Goal: Book appointment/travel/reservation

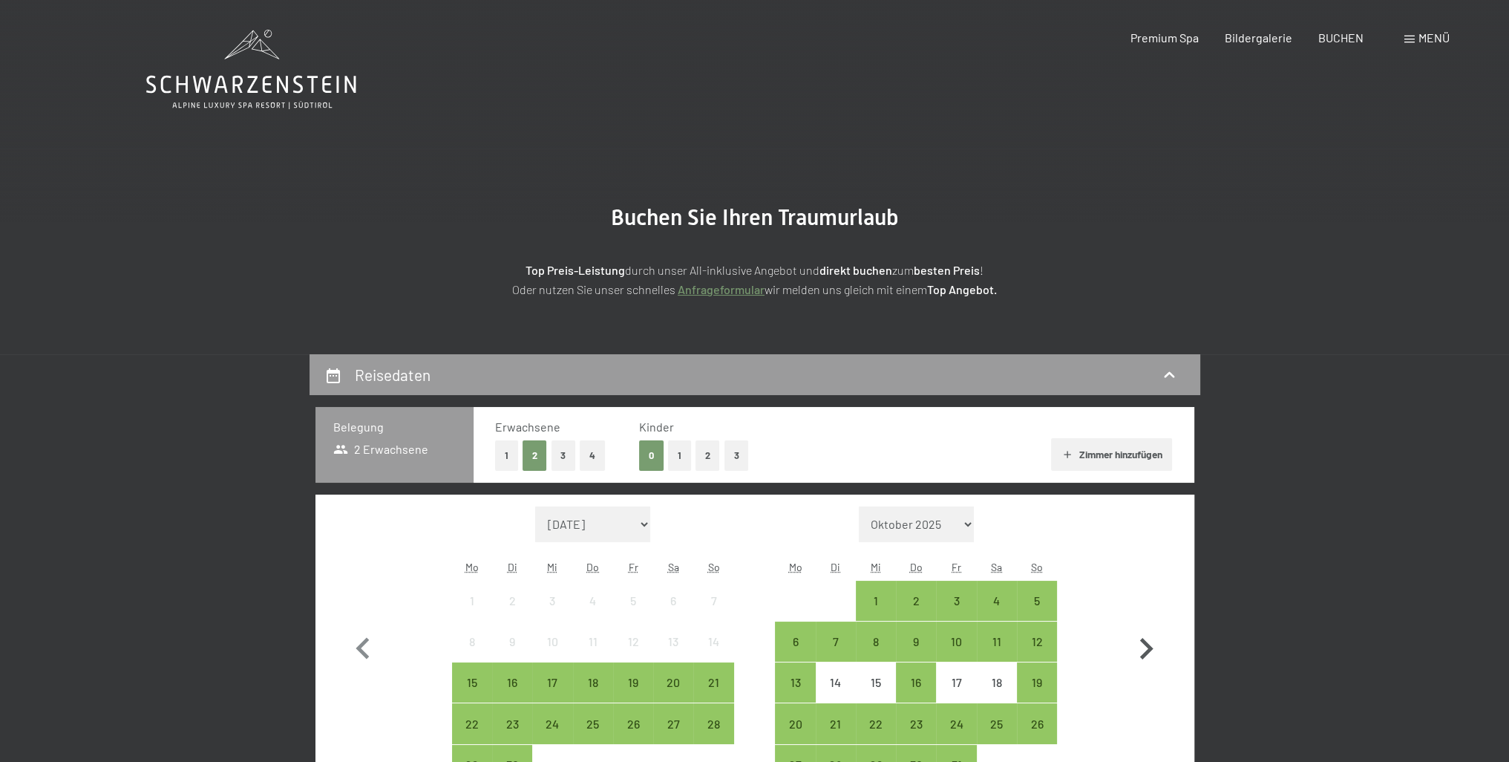
click at [1140, 649] on icon "button" at bounding box center [1146, 648] width 43 height 43
select select "[DATE]"
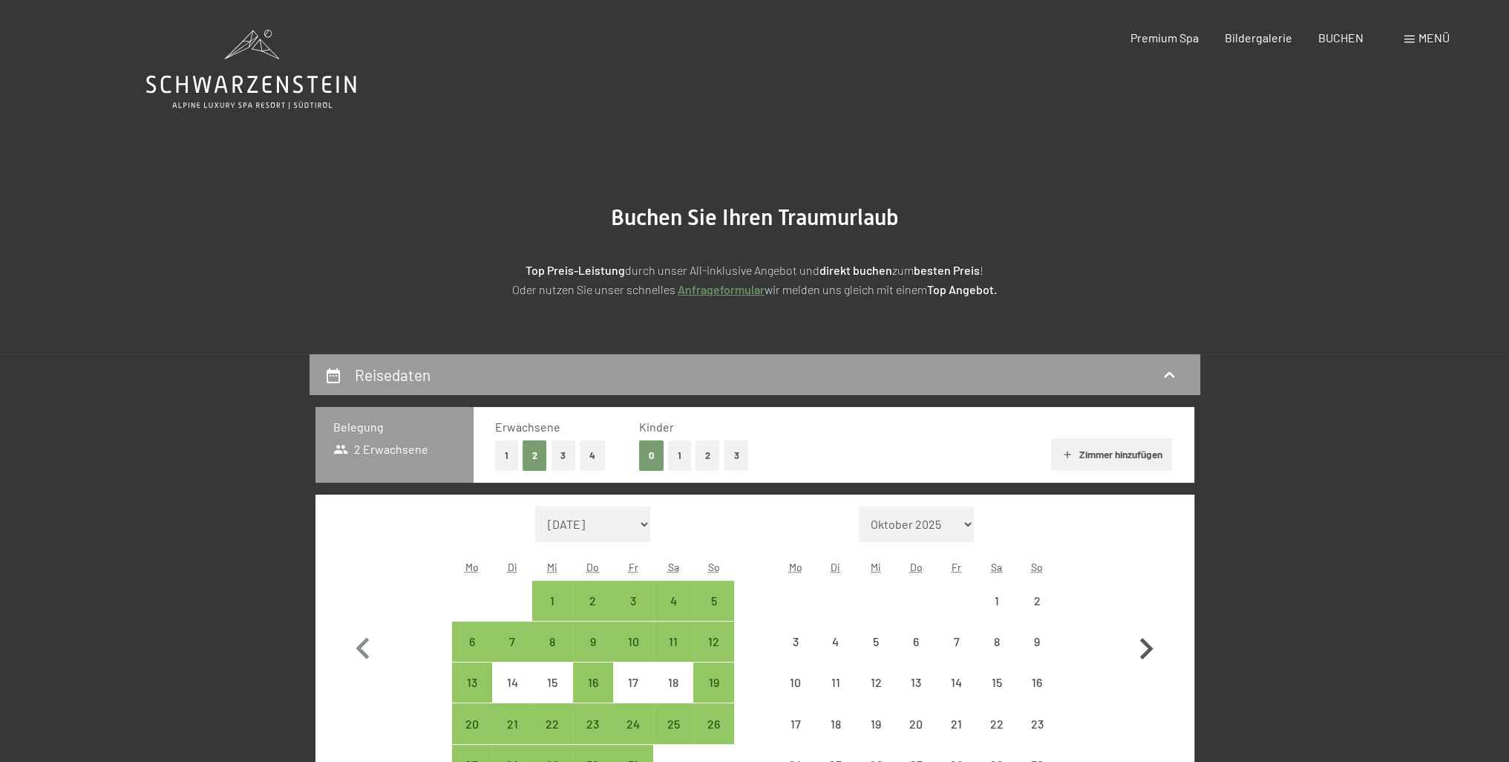
click at [1140, 649] on icon "button" at bounding box center [1146, 648] width 43 height 43
select select "[DATE]"
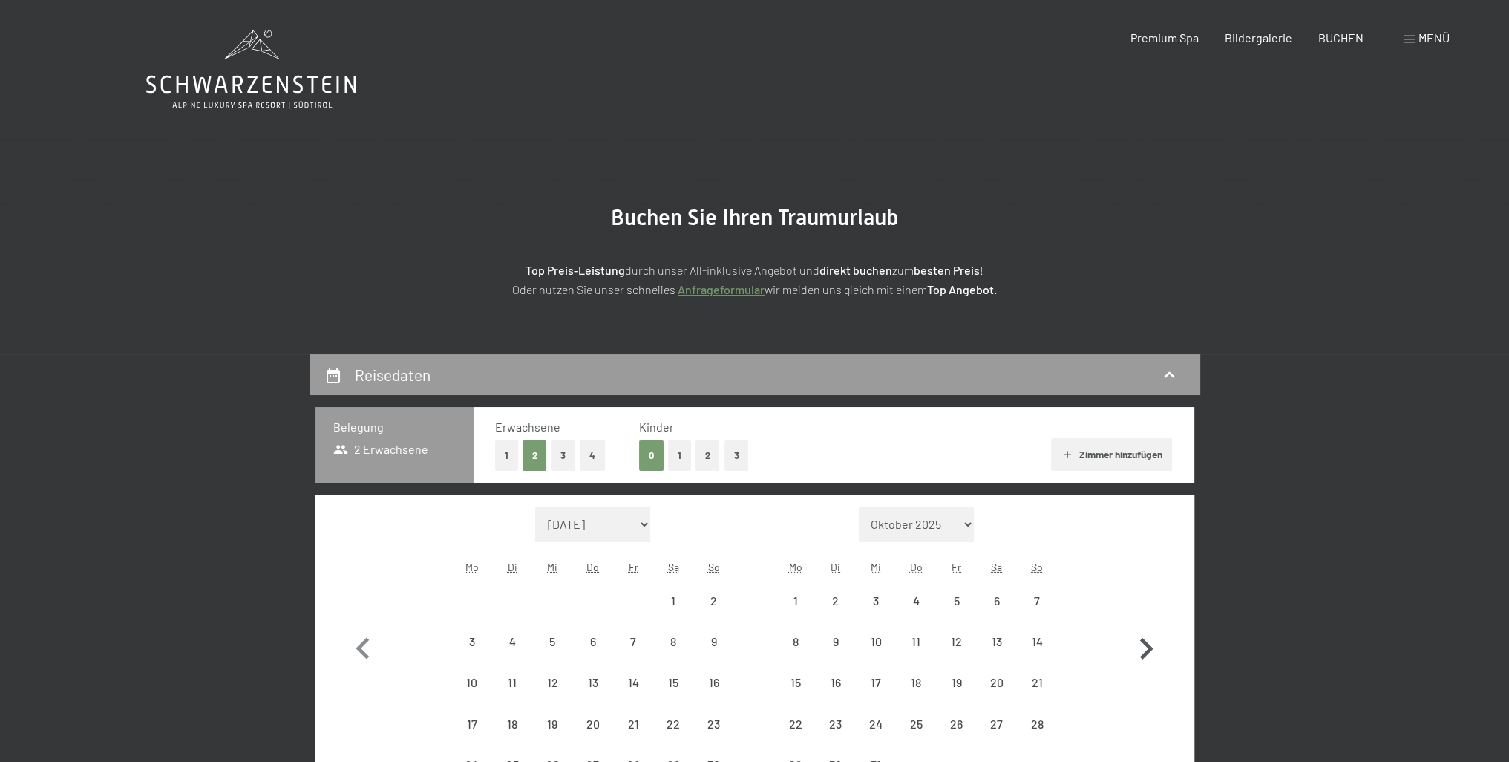
select select "[DATE]"
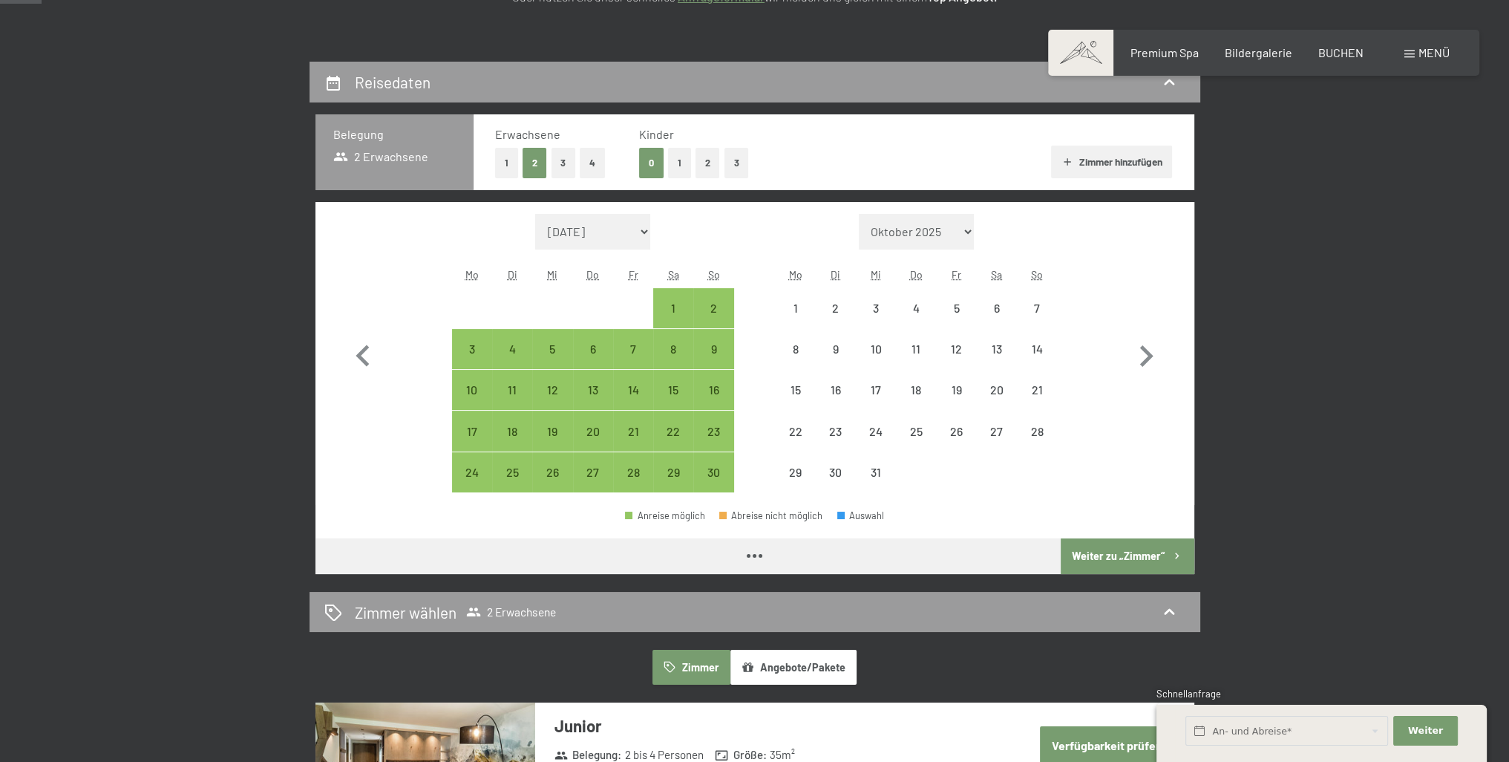
select select "[DATE]"
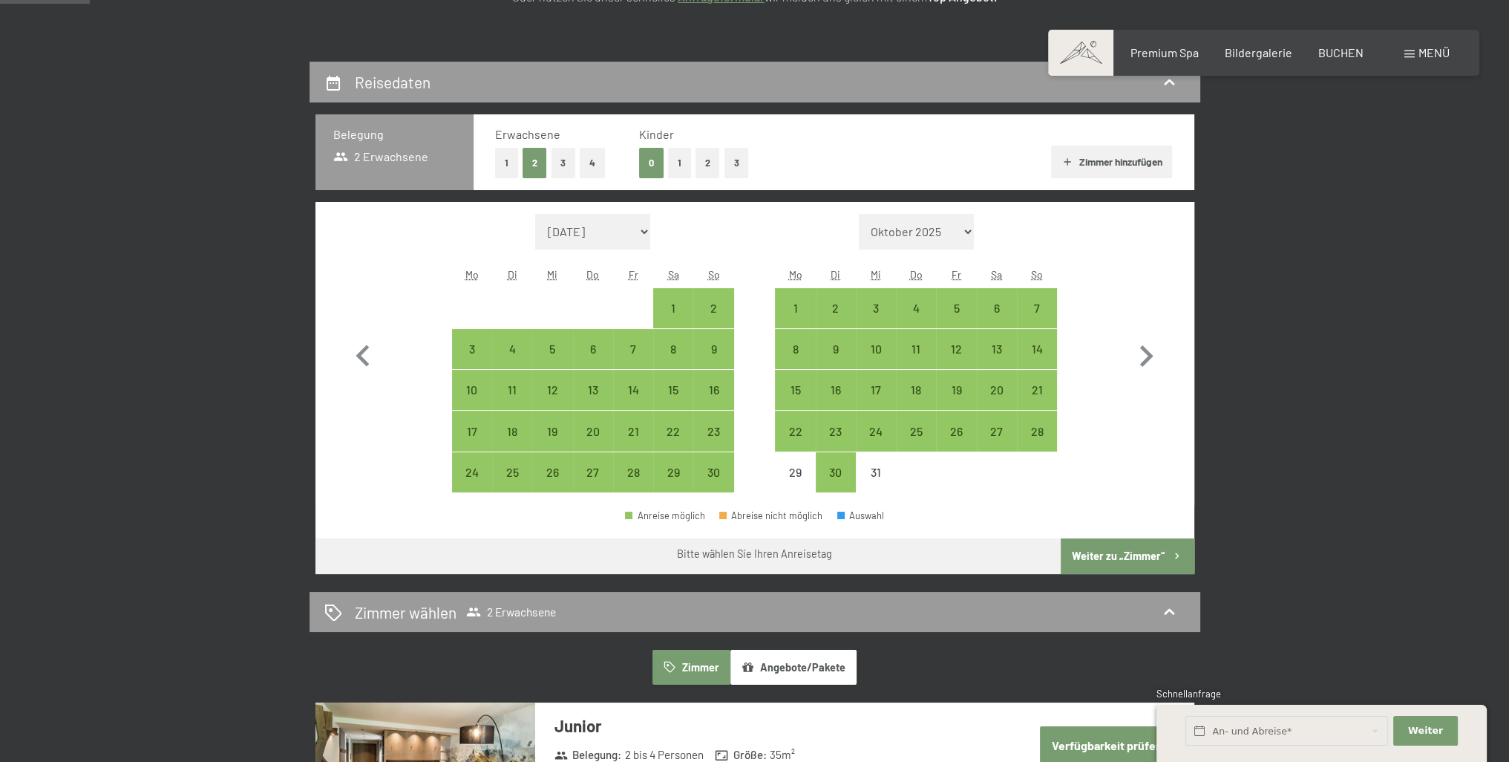
scroll to position [297, 0]
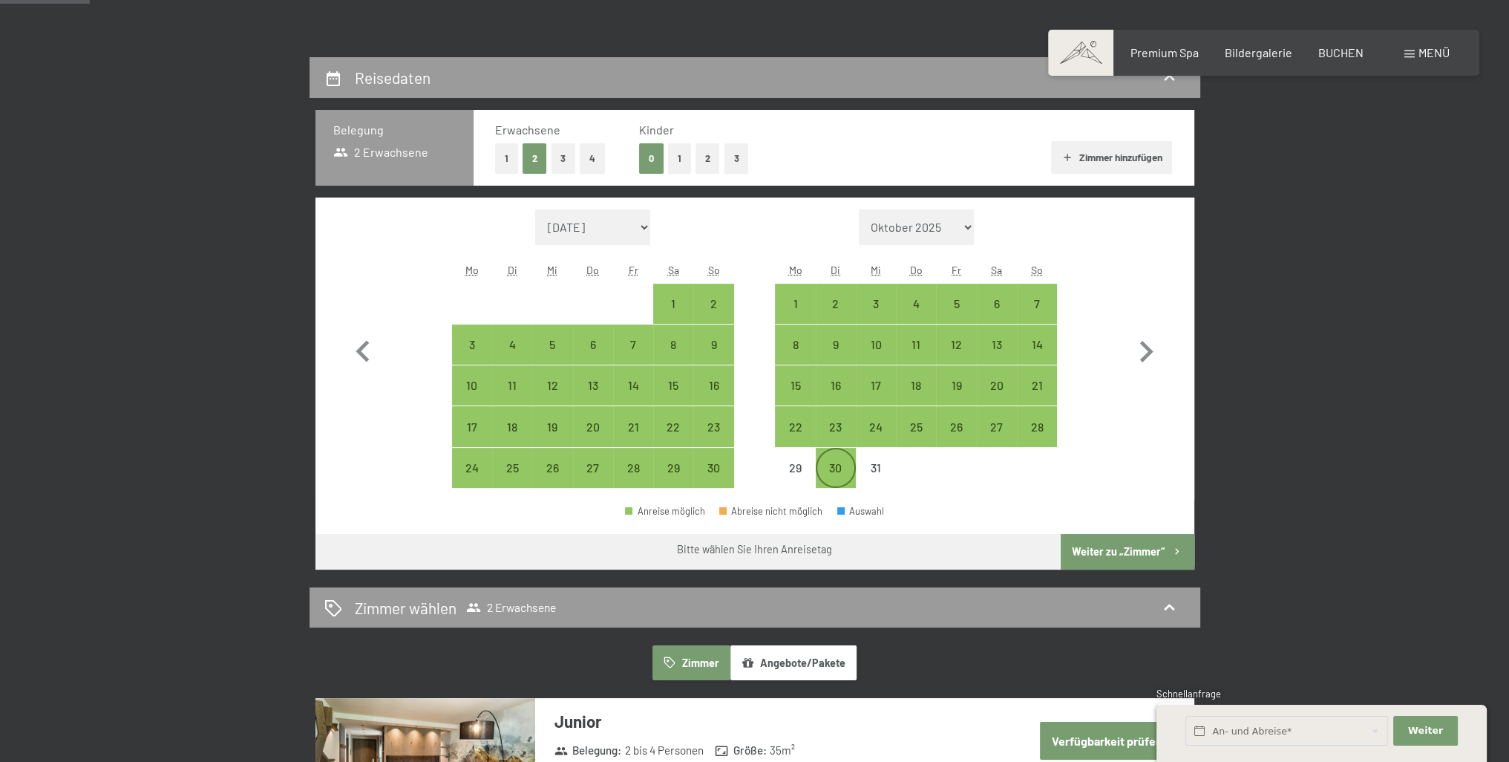
click at [835, 464] on div "30" at bounding box center [835, 480] width 37 height 37
select select "[DATE]"
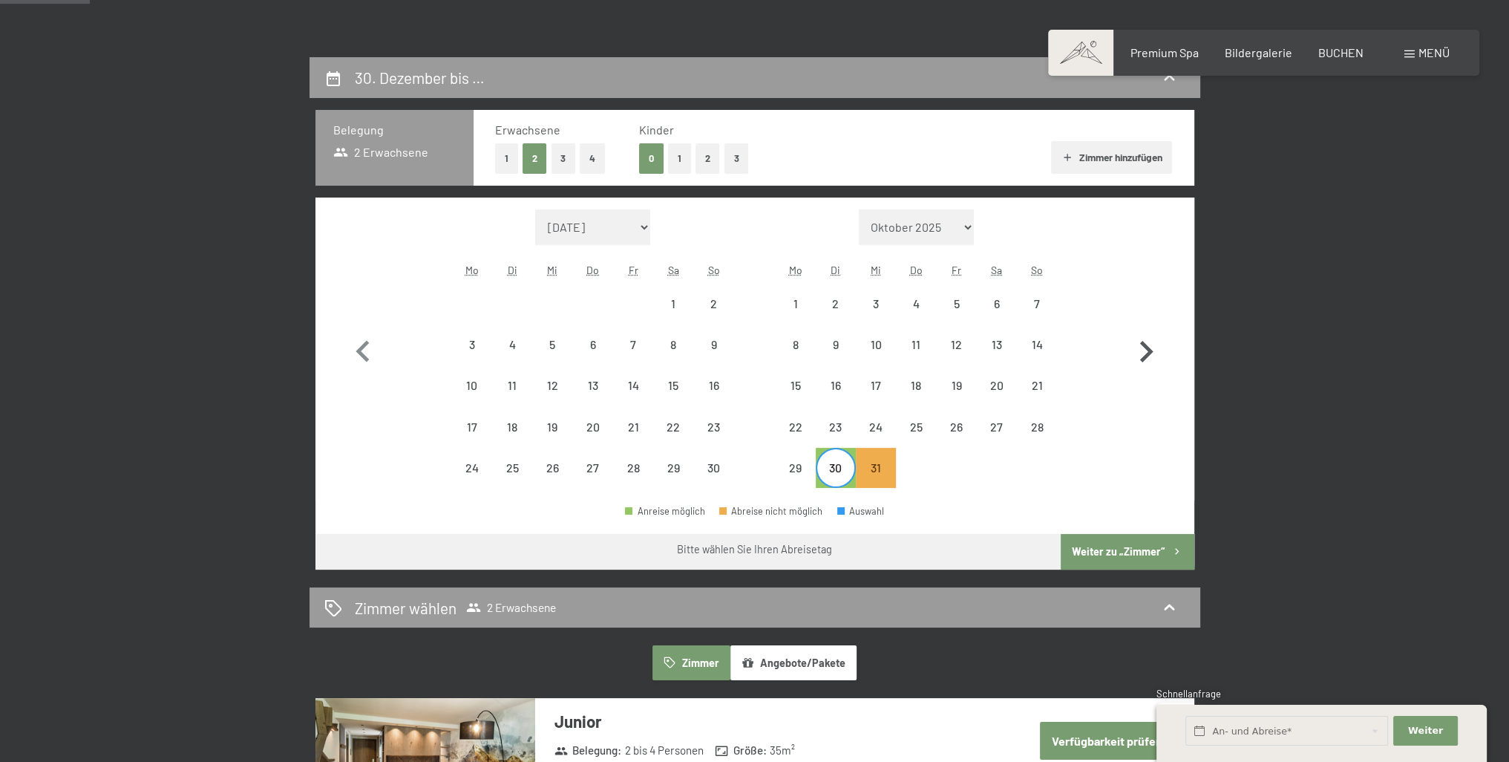
click at [1148, 342] on icon "button" at bounding box center [1146, 351] width 43 height 43
select select "[DATE]"
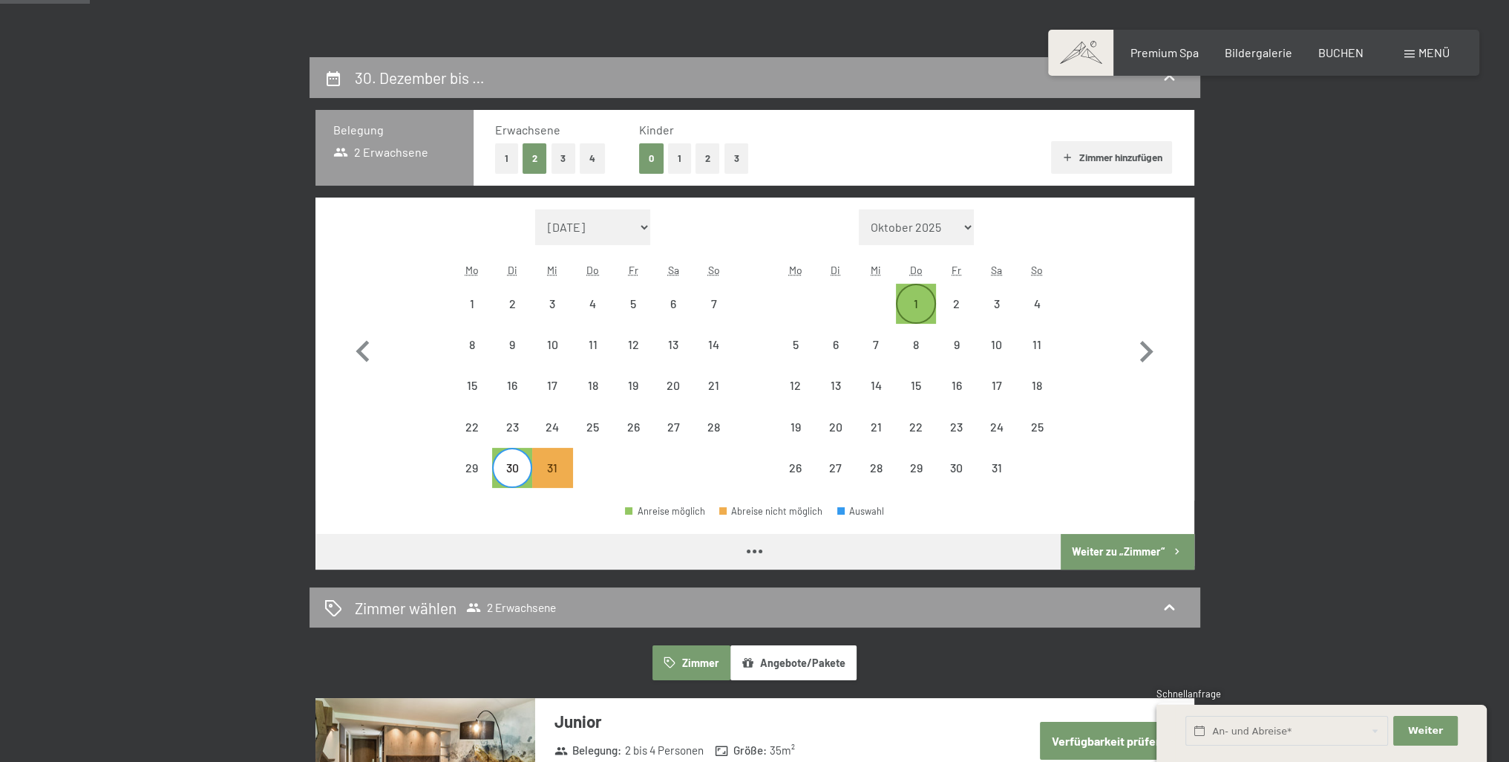
select select "[DATE]"
click at [915, 306] on div "1" at bounding box center [915, 316] width 37 height 37
select select "[DATE]"
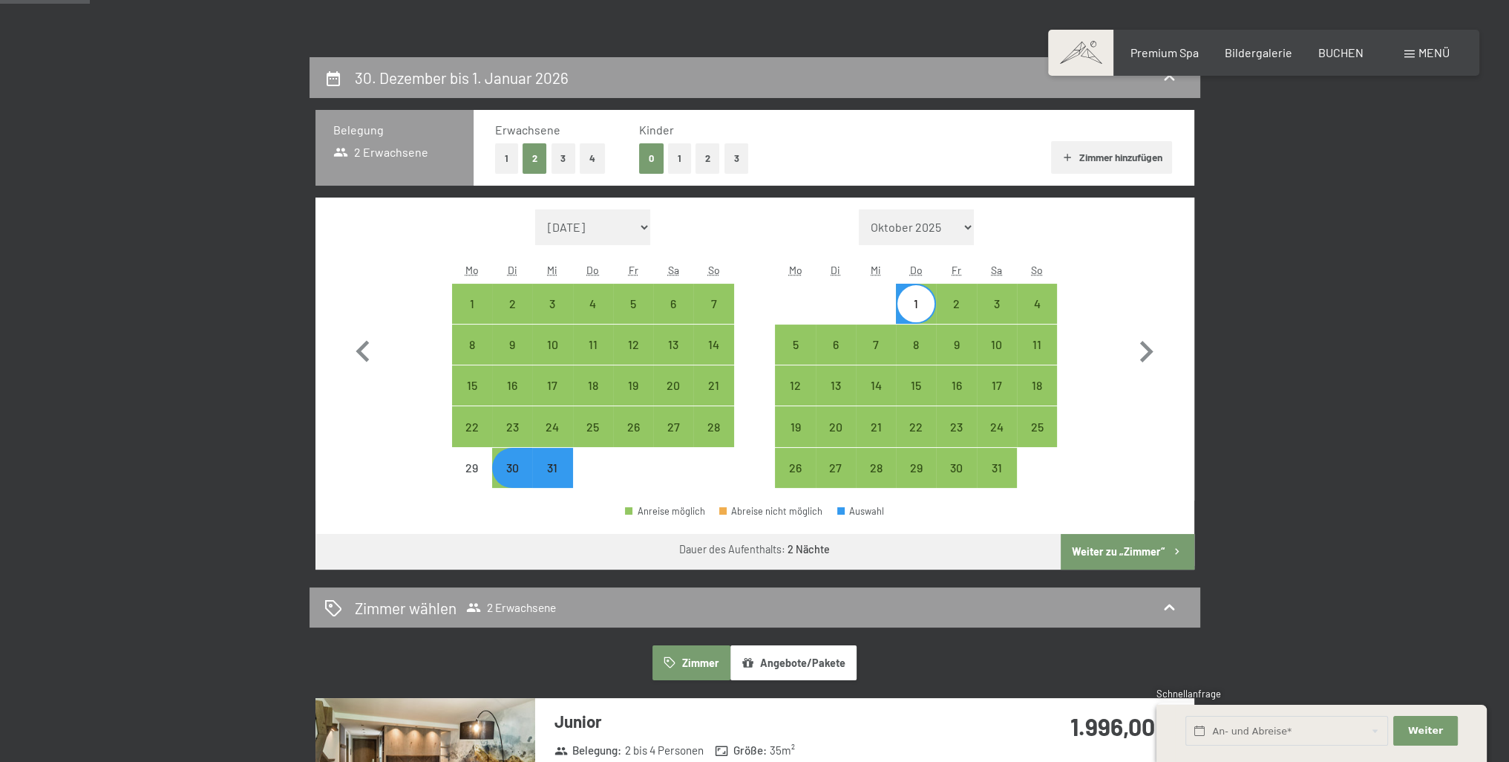
click at [1114, 551] on button "Weiter zu „Zimmer“" at bounding box center [1127, 552] width 133 height 36
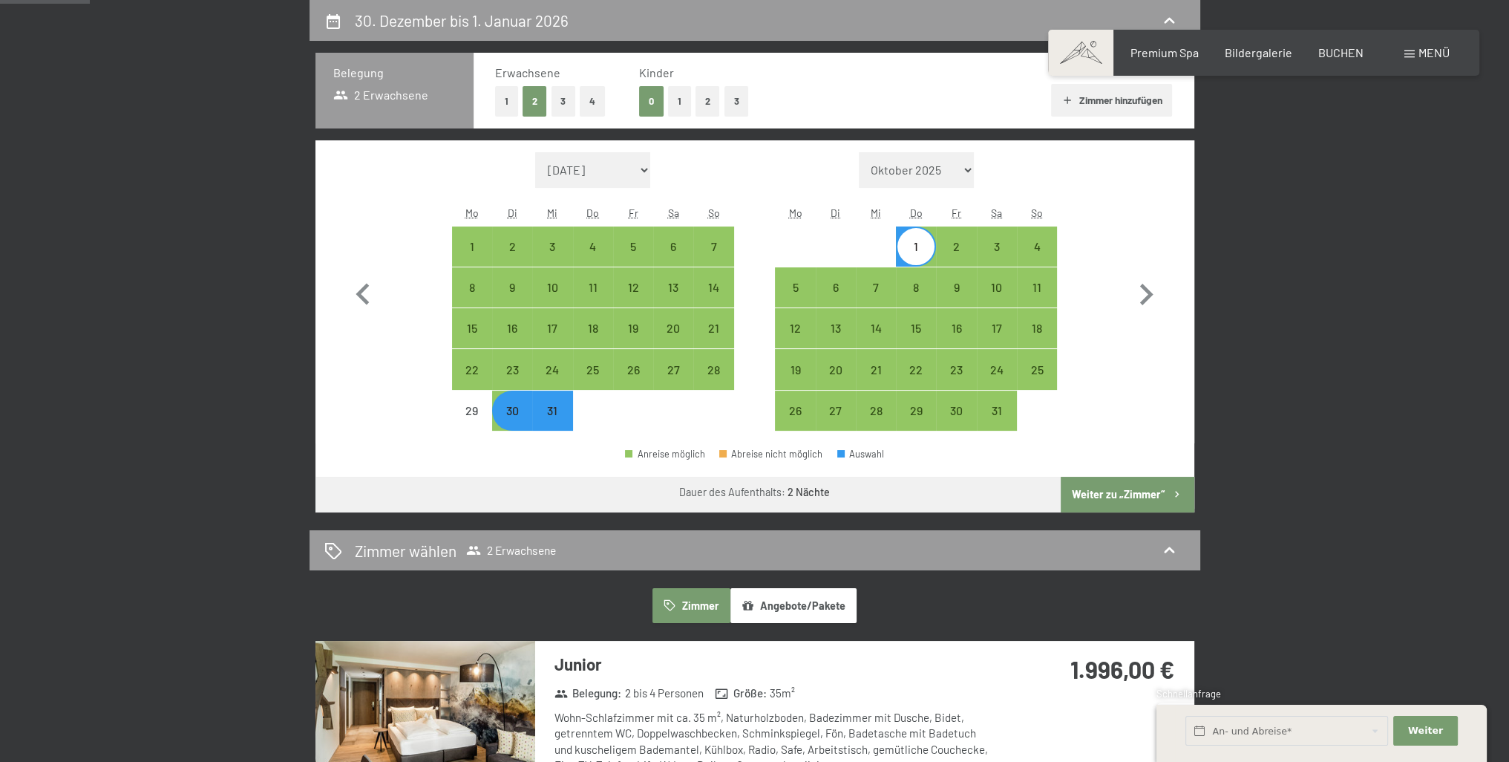
select select "[DATE]"
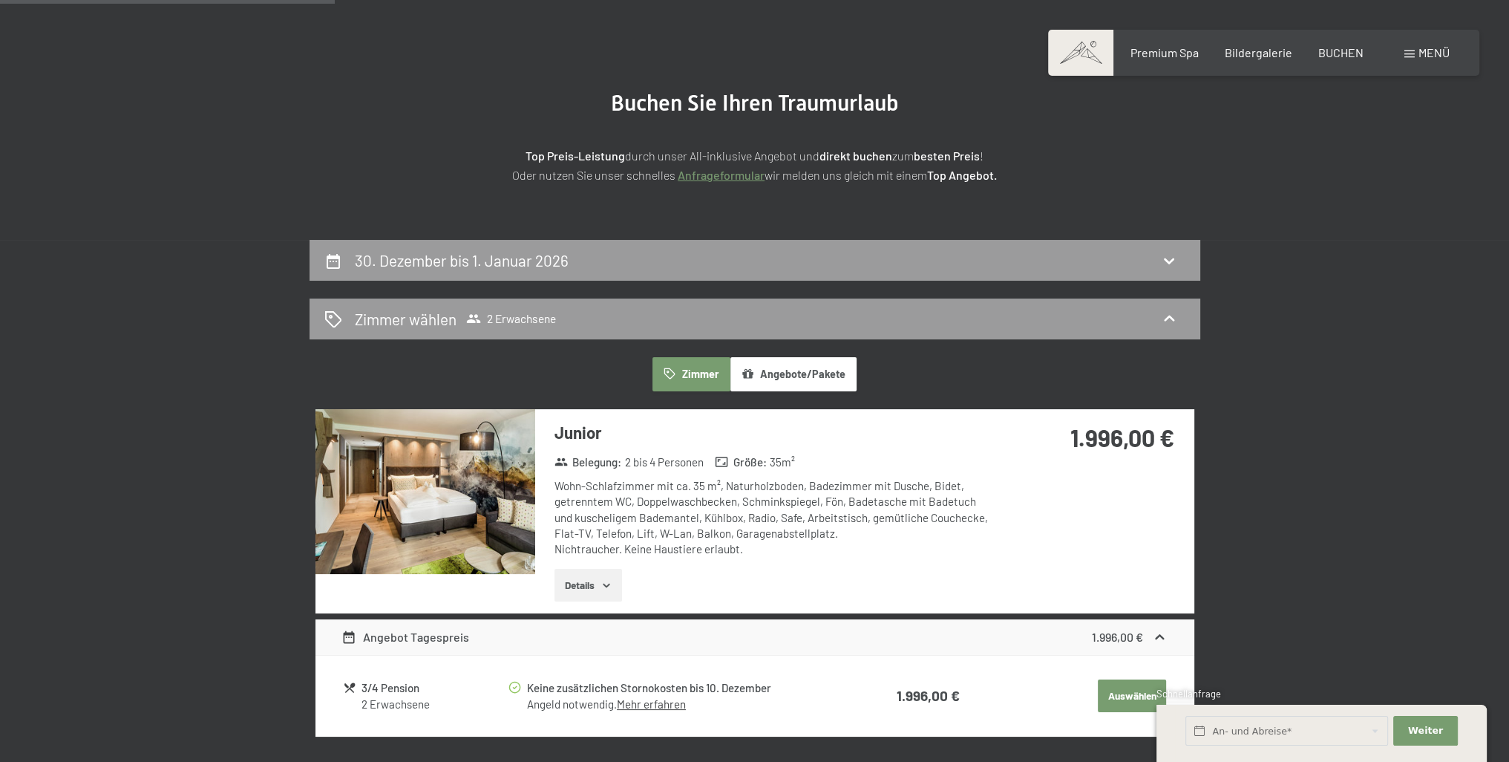
scroll to position [0, 0]
